Goal: Task Accomplishment & Management: Use online tool/utility

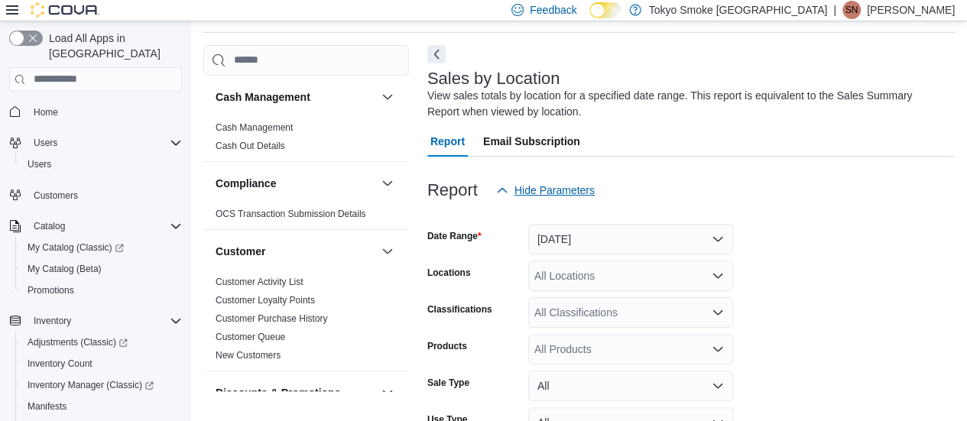
scroll to position [51, 0]
click at [663, 229] on button "[DATE]" at bounding box center [630, 238] width 205 height 31
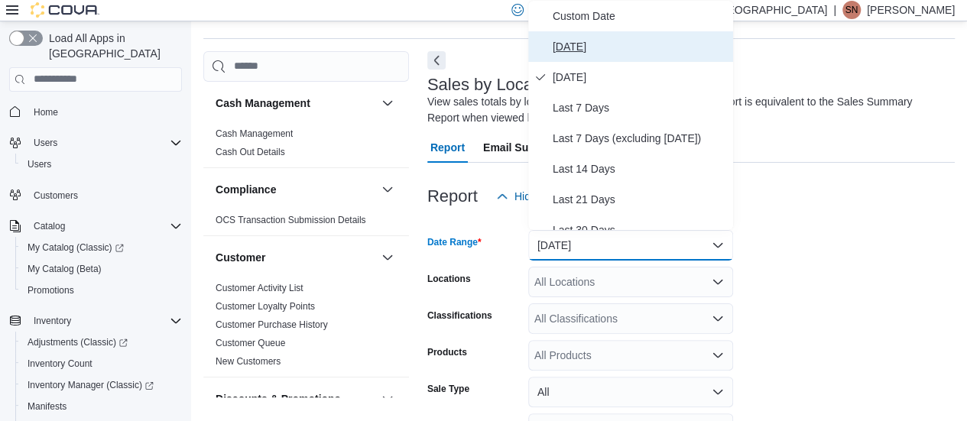
click at [558, 41] on span "[DATE]" at bounding box center [640, 46] width 174 height 18
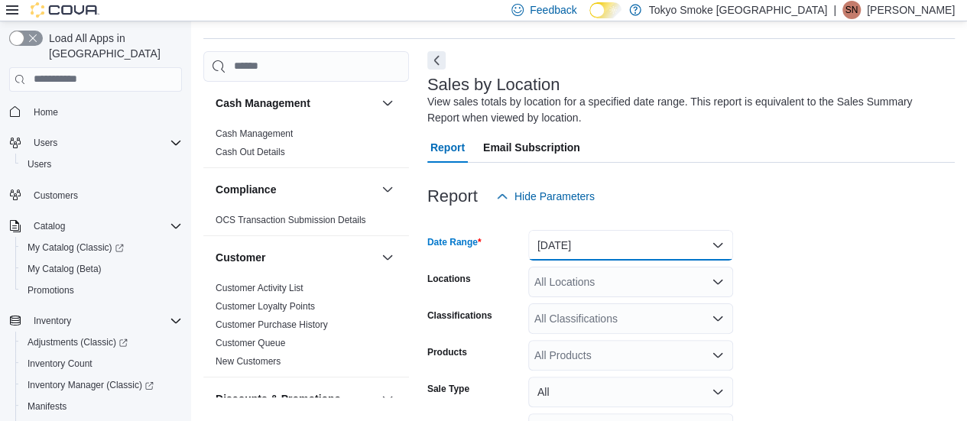
click at [632, 236] on button "[DATE]" at bounding box center [630, 245] width 205 height 31
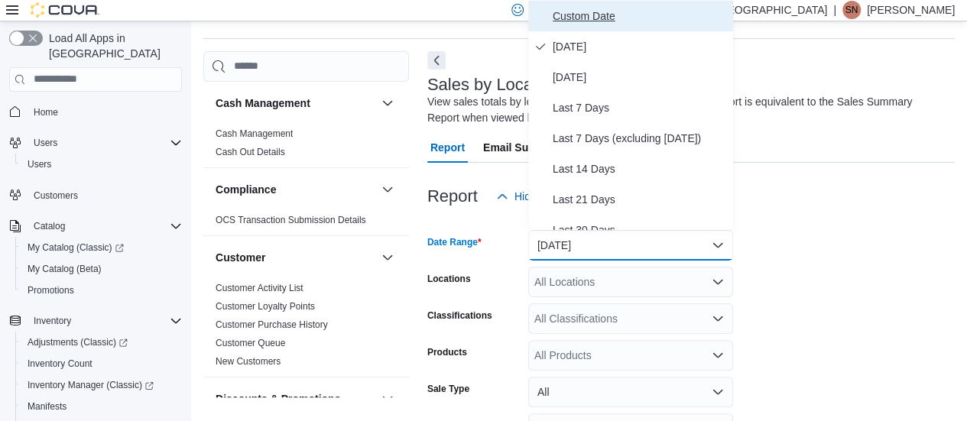
drag, startPoint x: 589, startPoint y: 17, endPoint x: 617, endPoint y: 53, distance: 45.2
click at [590, 17] on span "Custom Date" at bounding box center [640, 16] width 174 height 18
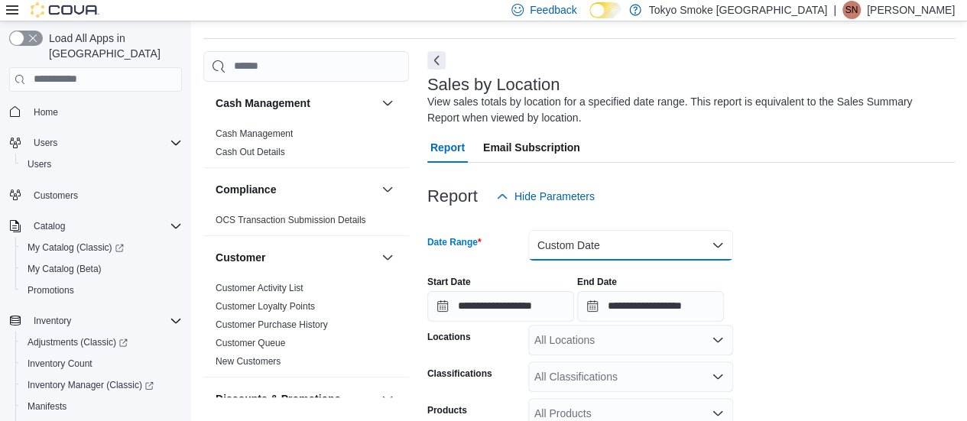
scroll to position [121, 0]
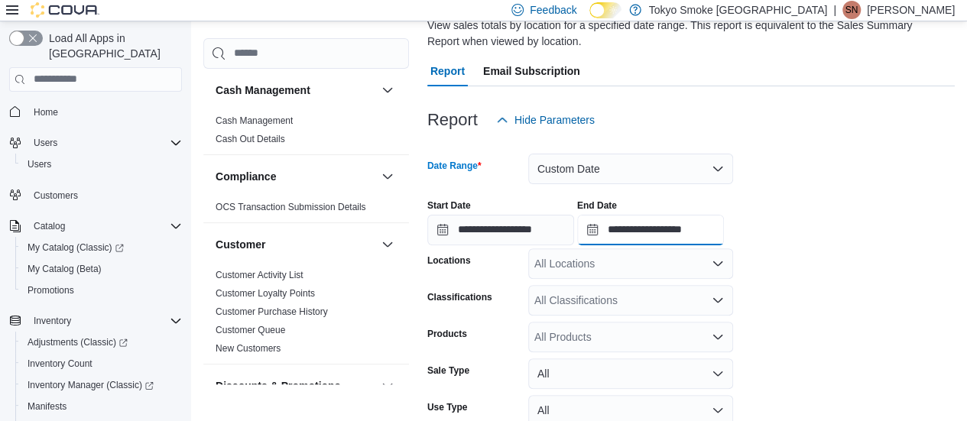
click at [714, 227] on input "**********" at bounding box center [650, 230] width 147 height 31
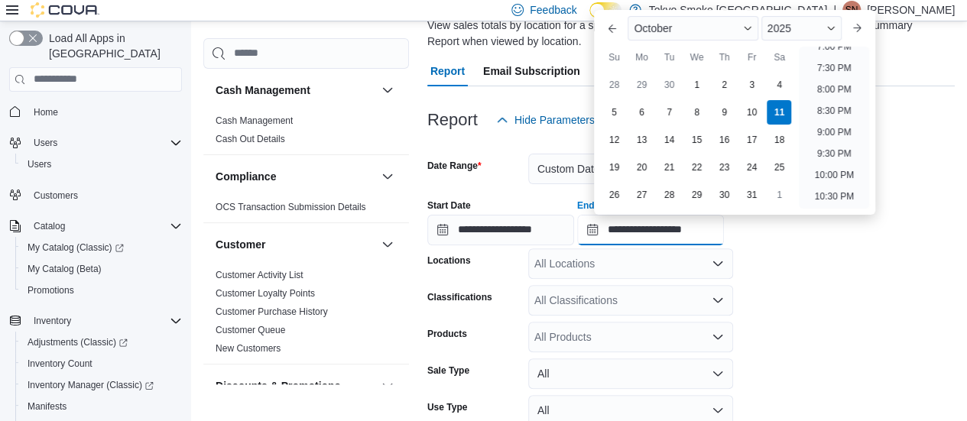
scroll to position [792, 0]
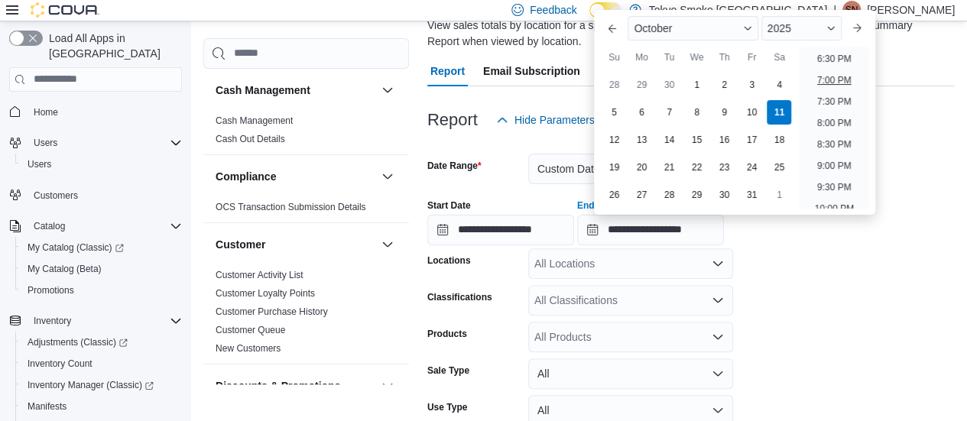
click at [823, 79] on li "7:00 PM" at bounding box center [834, 80] width 47 height 18
type input "**********"
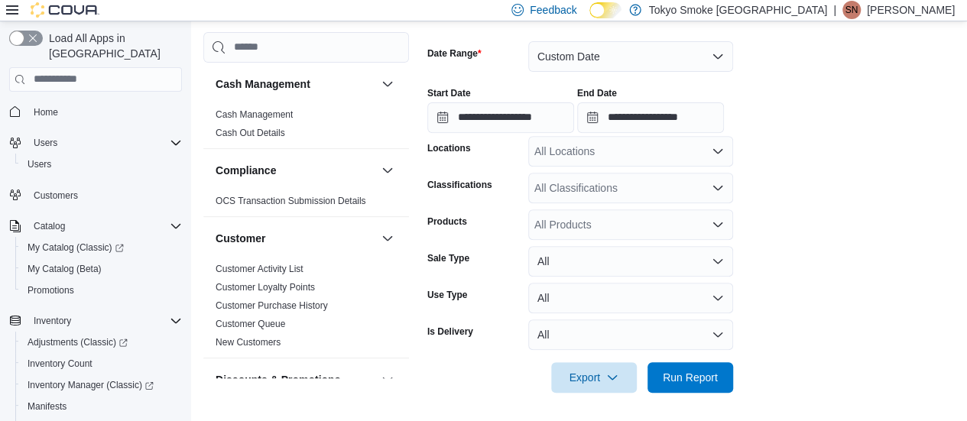
scroll to position [235, 0]
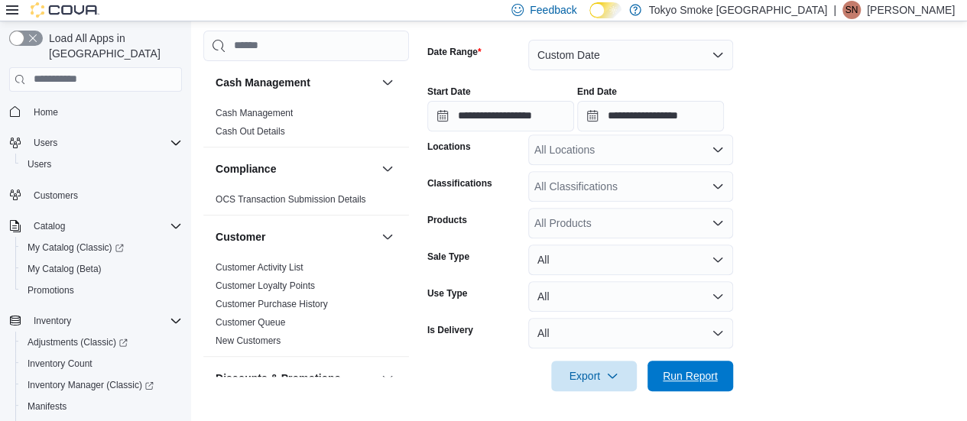
drag, startPoint x: 679, startPoint y: 378, endPoint x: 661, endPoint y: 337, distance: 44.2
click at [679, 375] on span "Run Report" at bounding box center [690, 375] width 55 height 15
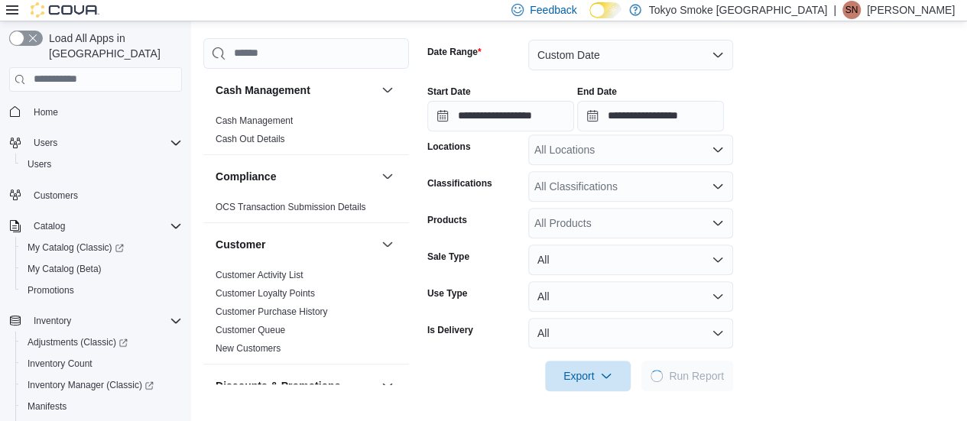
click at [606, 145] on div "All Locations" at bounding box center [630, 150] width 205 height 31
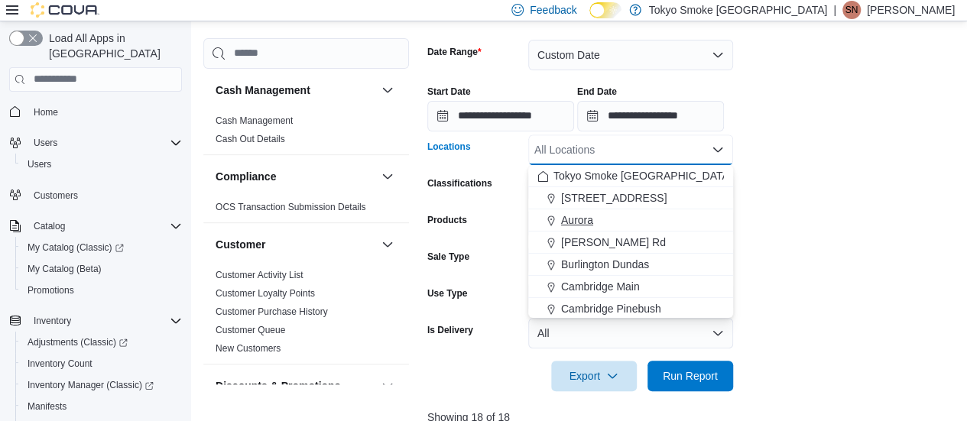
click at [580, 221] on span "Aurora" at bounding box center [577, 219] width 32 height 15
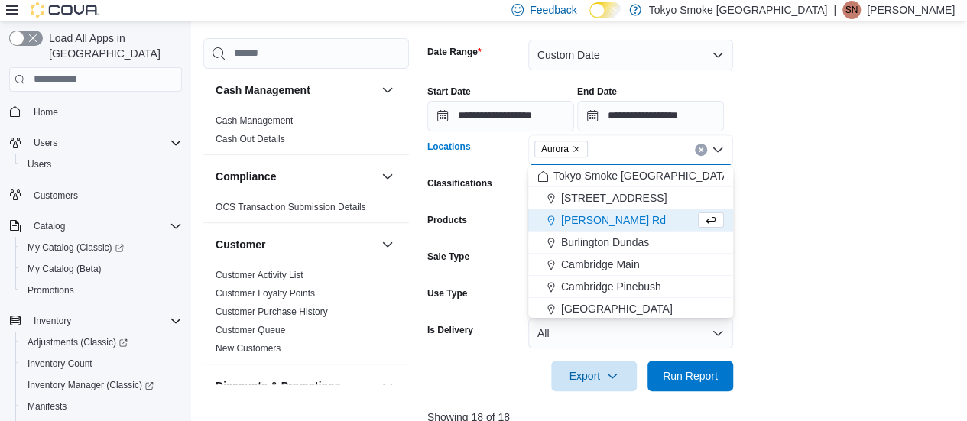
click at [816, 254] on form "**********" at bounding box center [693, 206] width 533 height 370
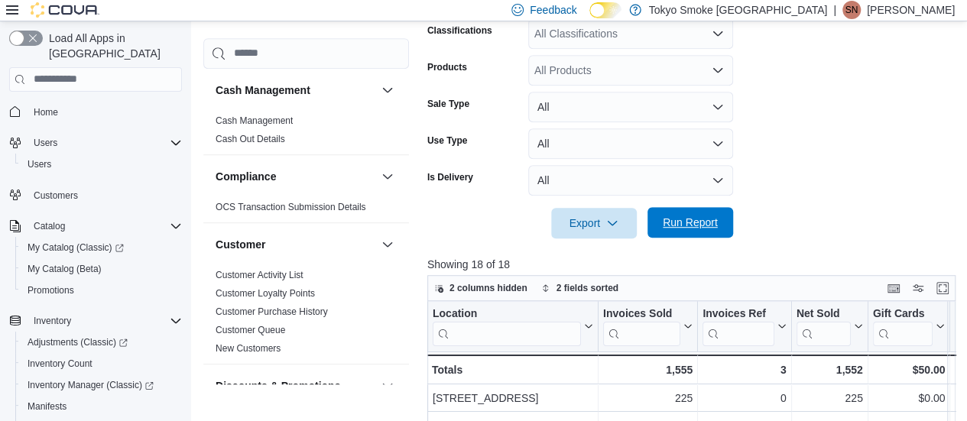
click at [678, 230] on span "Run Report" at bounding box center [689, 222] width 67 height 31
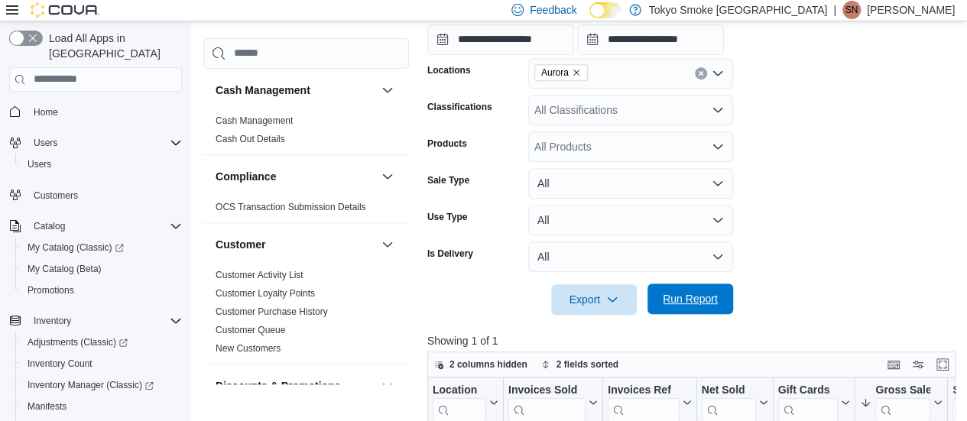
scroll to position [235, 0]
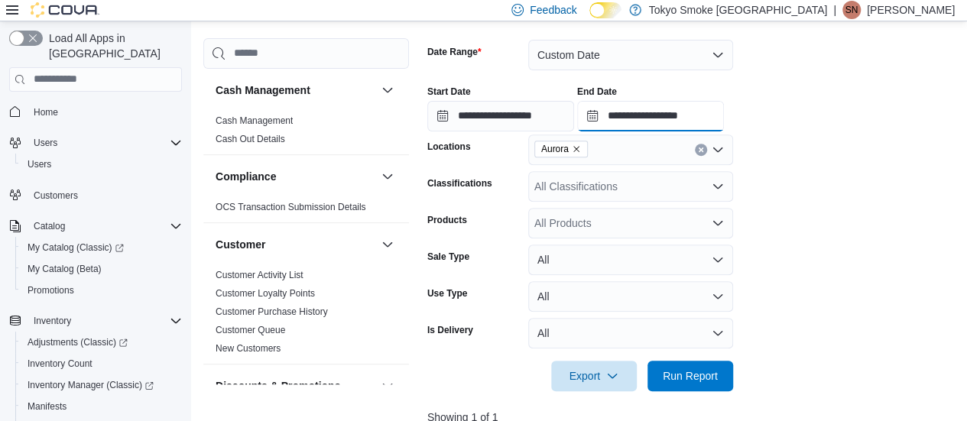
click at [724, 107] on input "**********" at bounding box center [650, 116] width 147 height 31
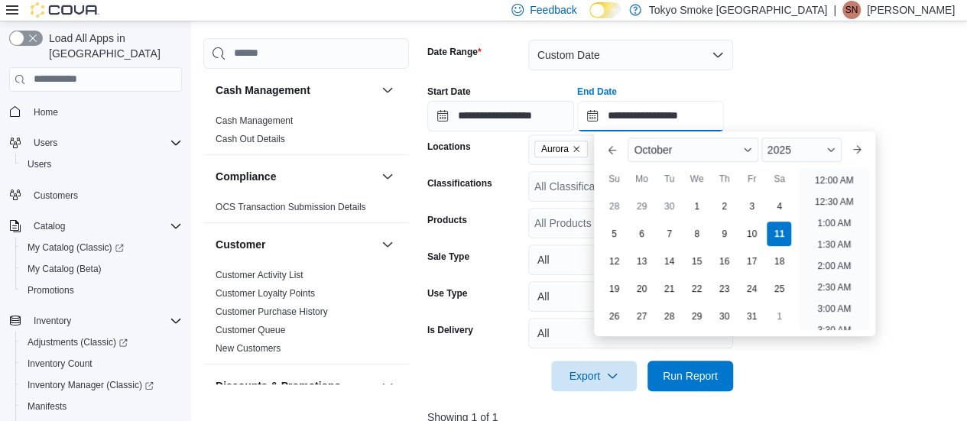
scroll to position [861, 0]
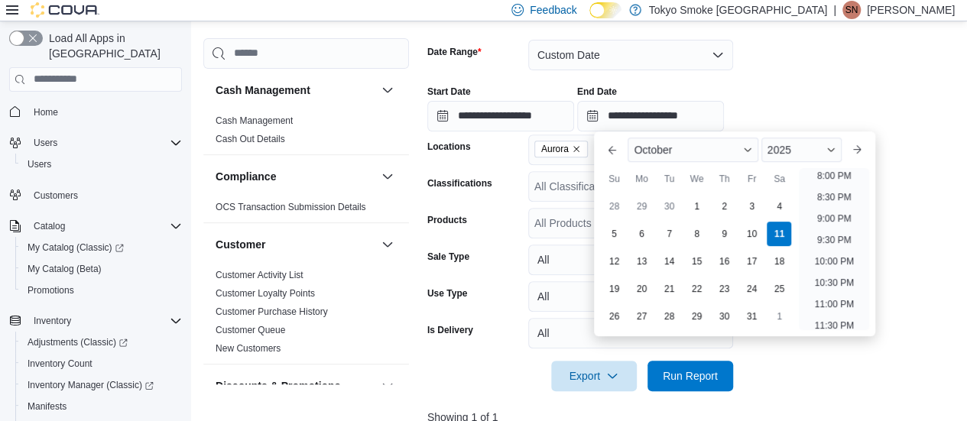
drag, startPoint x: 787, startPoint y: 80, endPoint x: 727, endPoint y: 74, distance: 60.7
click at [786, 80] on div "**********" at bounding box center [693, 102] width 533 height 58
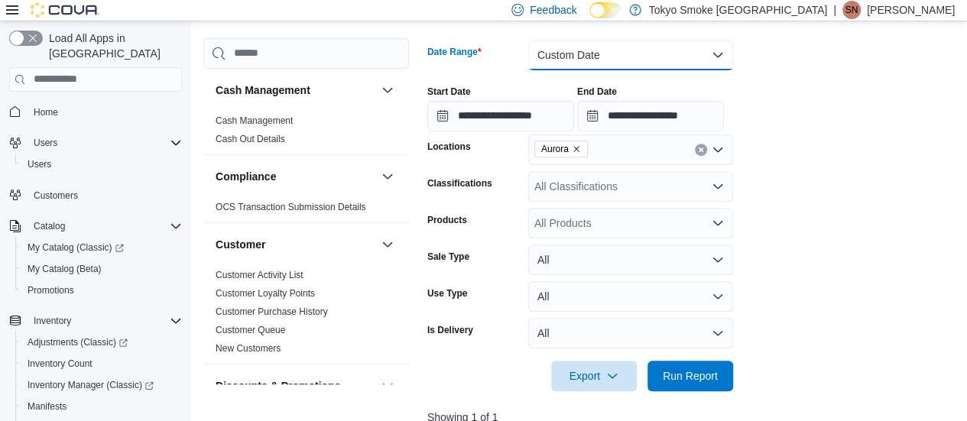
click at [628, 54] on button "Custom Date" at bounding box center [630, 55] width 205 height 31
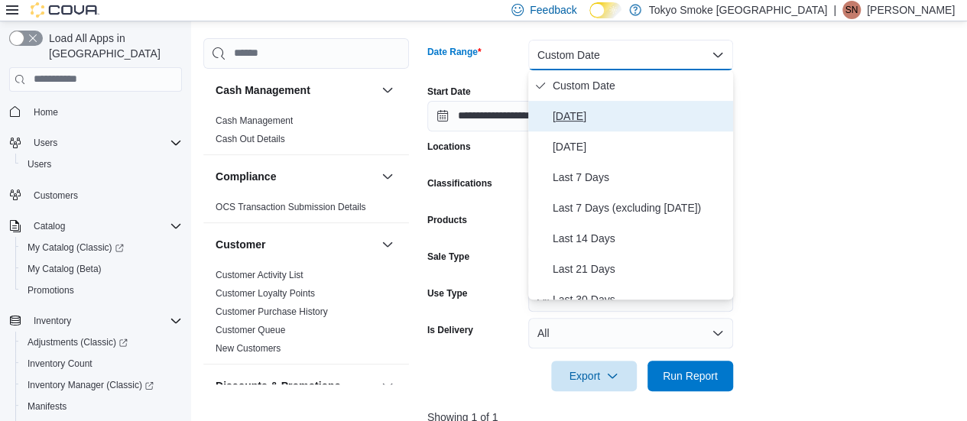
drag, startPoint x: 548, startPoint y: 112, endPoint x: 589, endPoint y: 127, distance: 43.8
click at [551, 113] on button "[DATE]" at bounding box center [630, 116] width 205 height 31
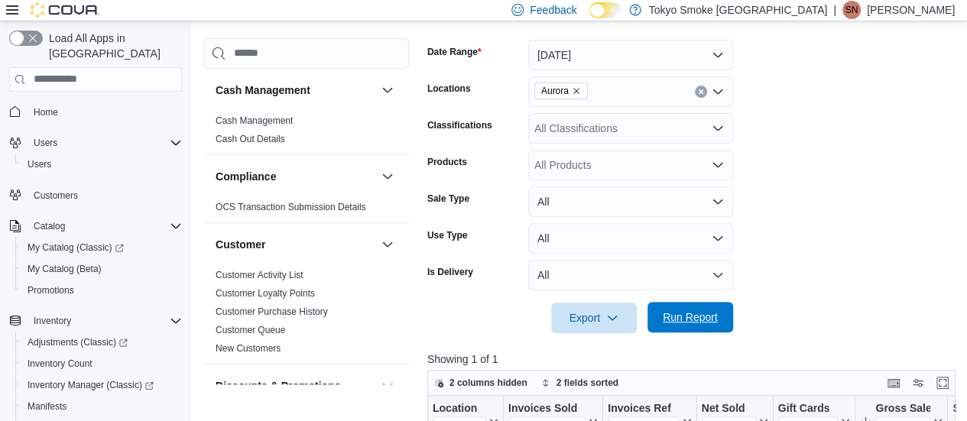
click at [677, 315] on span "Run Report" at bounding box center [690, 317] width 55 height 15
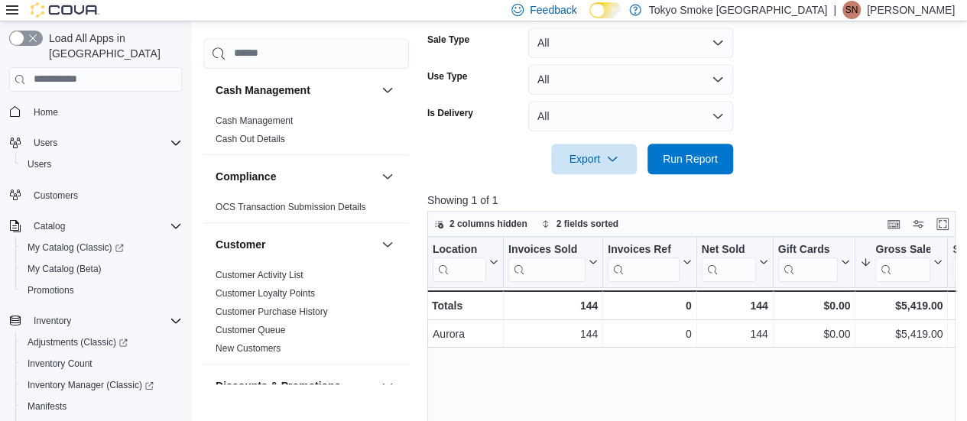
scroll to position [311, 0]
